Goal: Contribute content

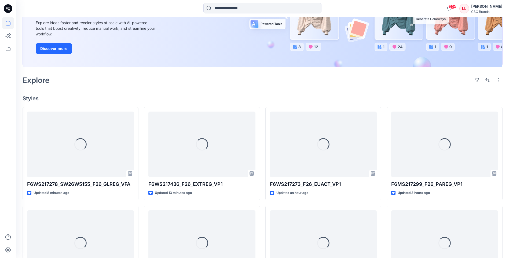
scroll to position [80, 0]
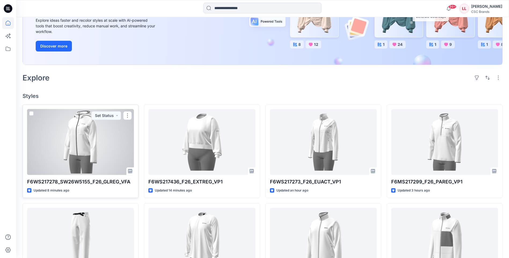
click at [85, 141] on div at bounding box center [80, 142] width 107 height 66
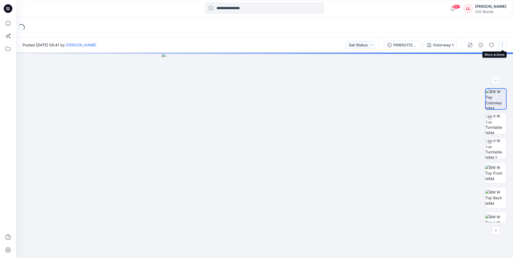
click at [504, 45] on button "button" at bounding box center [502, 45] width 9 height 9
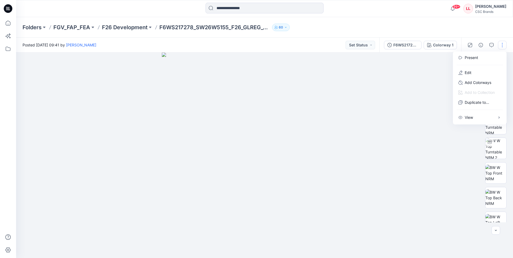
click at [422, 77] on div at bounding box center [264, 155] width 497 height 205
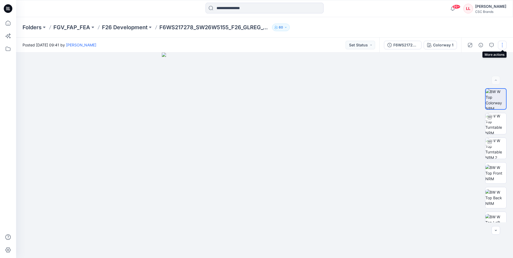
click at [500, 47] on button "button" at bounding box center [502, 45] width 9 height 9
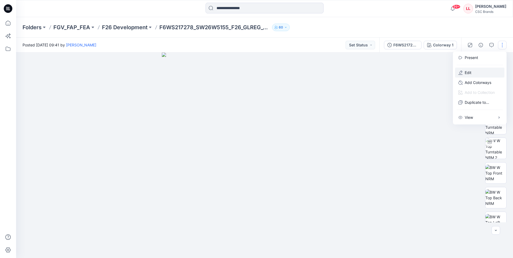
click at [470, 73] on p "Edit" at bounding box center [467, 73] width 7 height 6
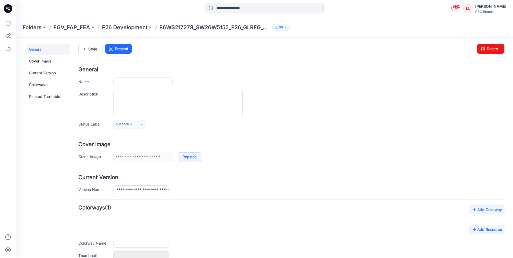
type input "**********"
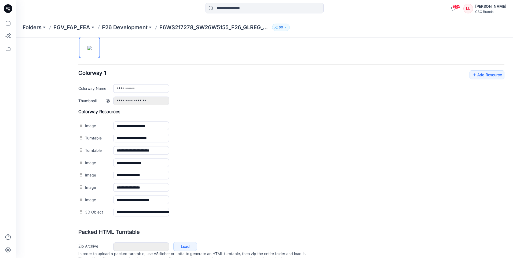
scroll to position [204, 0]
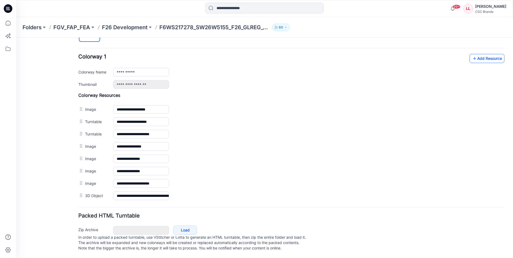
click at [483, 54] on link "Add Resource" at bounding box center [486, 58] width 35 height 9
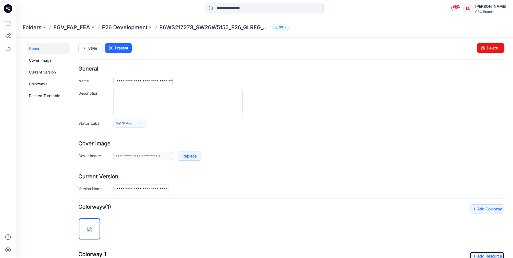
scroll to position [0, 0]
click at [96, 49] on link "Style" at bounding box center [90, 49] width 24 height 10
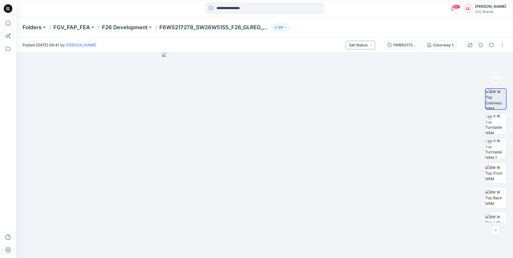
click at [372, 46] on button "Set Status" at bounding box center [359, 45] width 29 height 9
click at [348, 105] on p "F/A Virtual" at bounding box center [347, 105] width 18 height 7
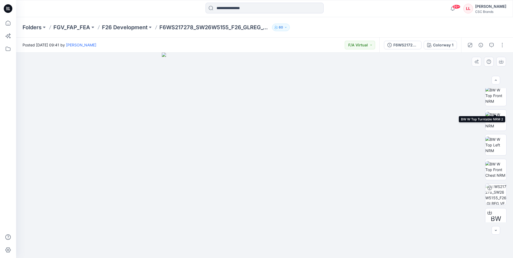
scroll to position [80, 0]
